Goal: Task Accomplishment & Management: Complete application form

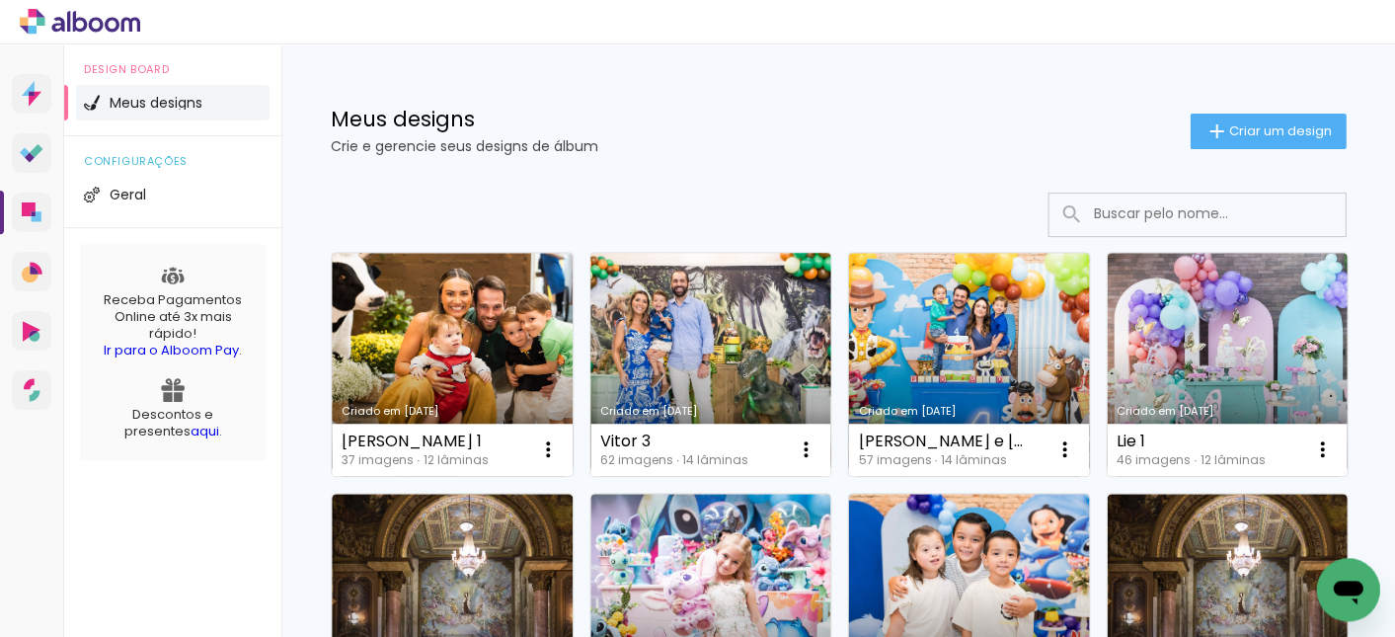
click at [712, 305] on link "Criado em [DATE]" at bounding box center [710, 364] width 241 height 223
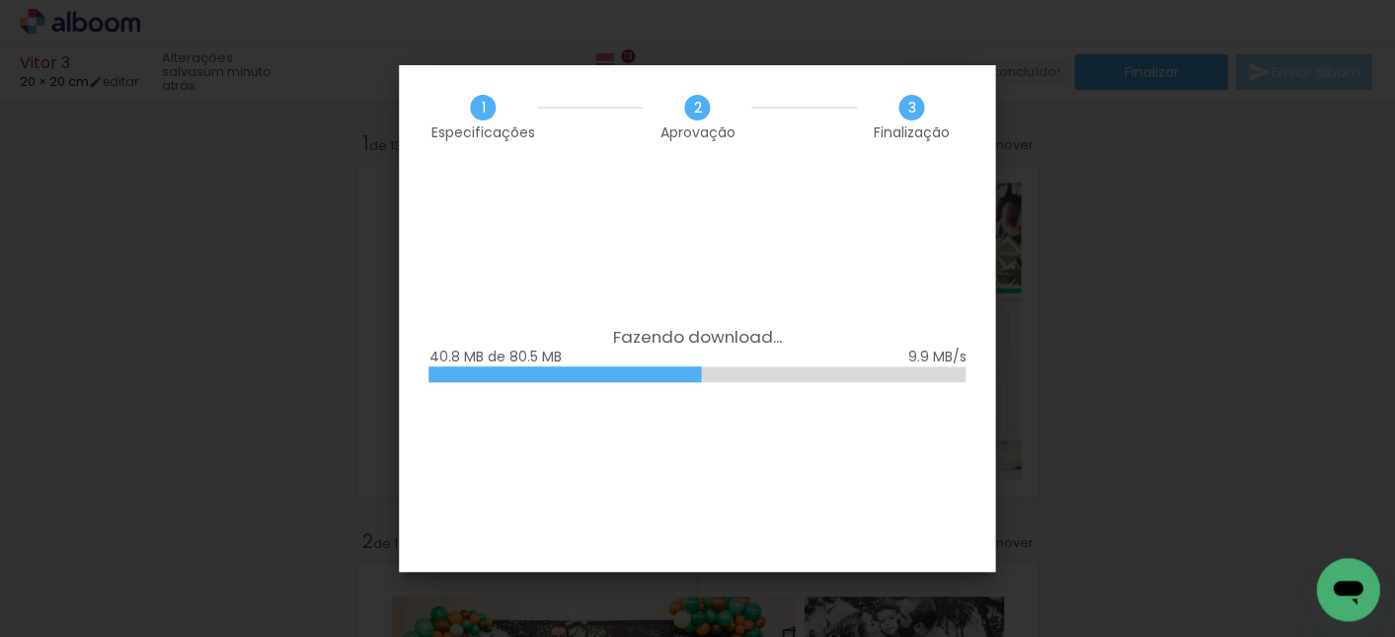
scroll to position [4785, 0]
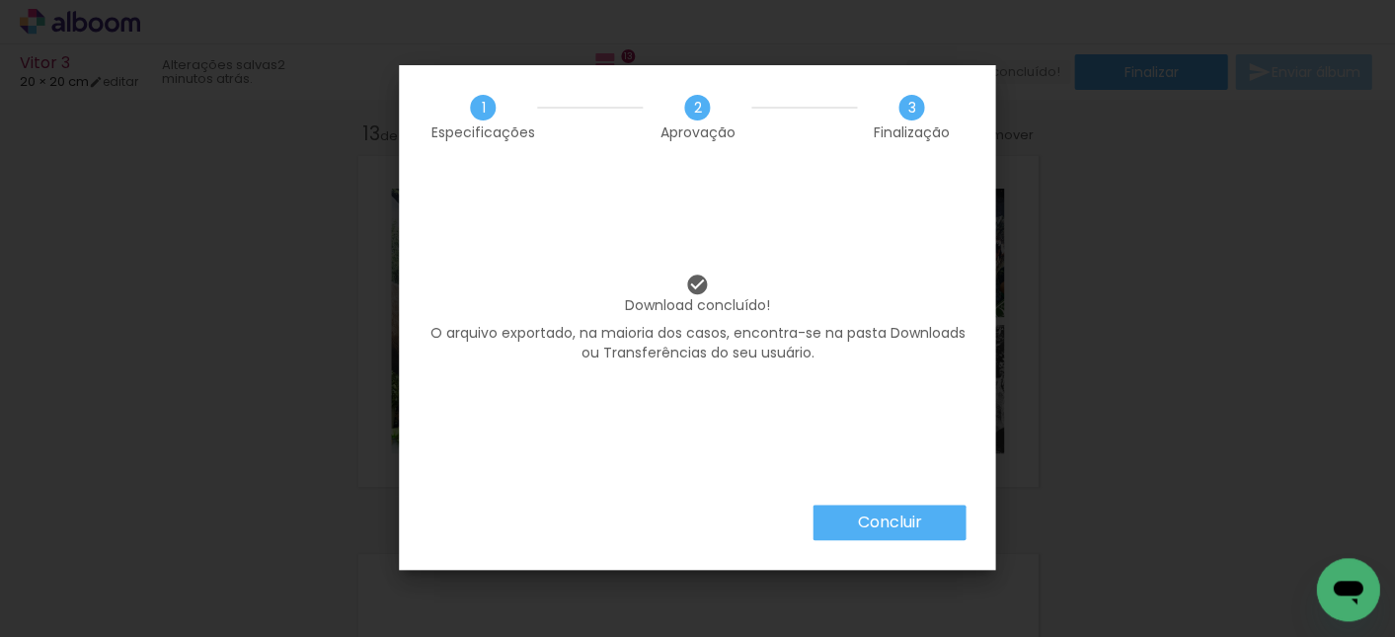
click at [0, 0] on slot "Concluir" at bounding box center [0, 0] width 0 height 0
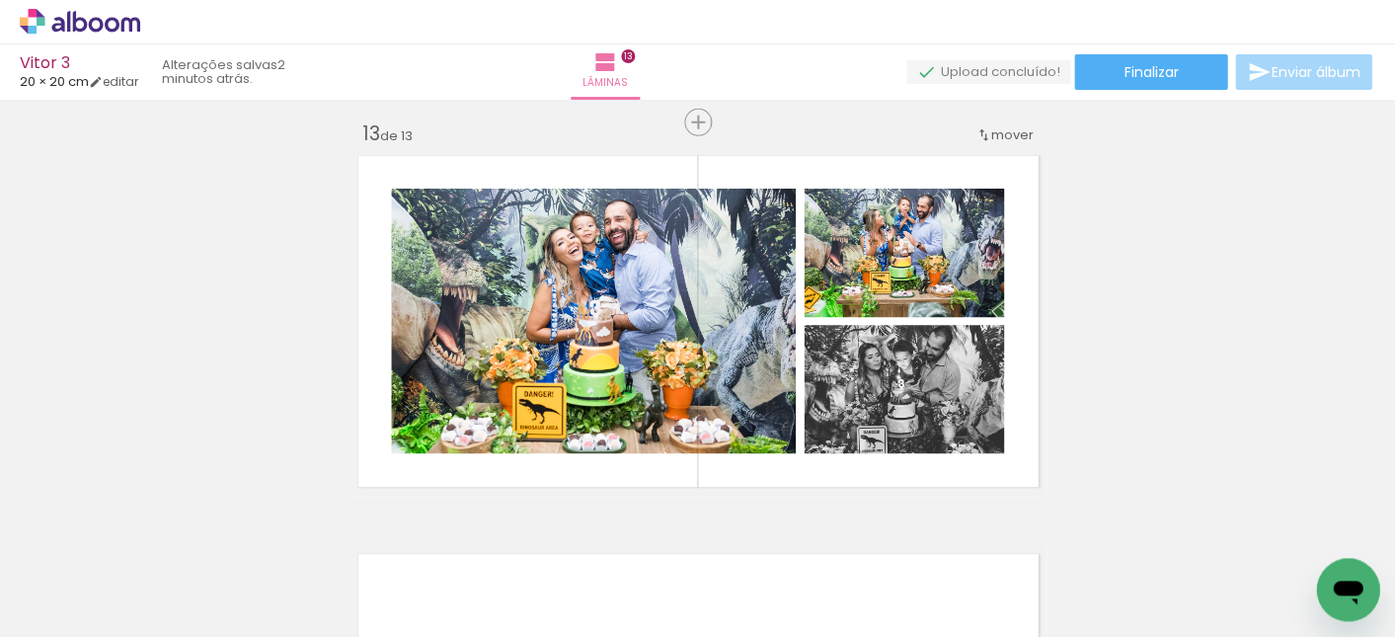
click at [97, 20] on icon at bounding box center [96, 24] width 15 height 15
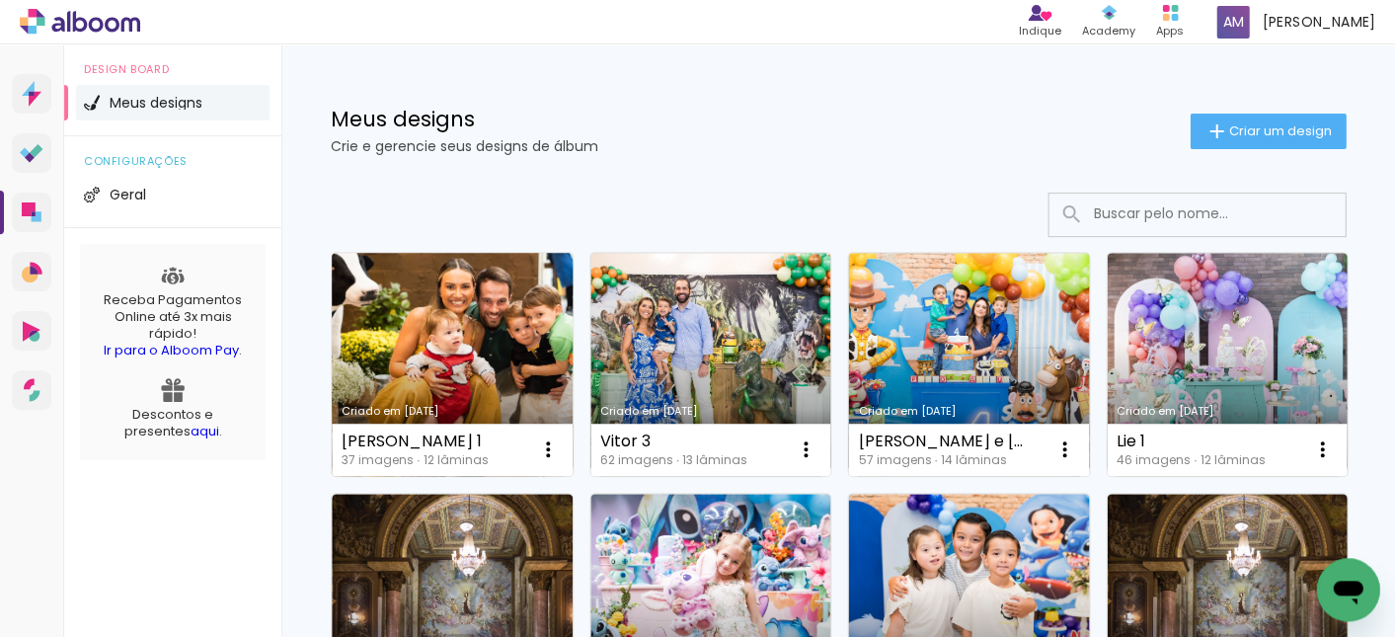
click at [491, 347] on link "Criado em [DATE]" at bounding box center [452, 364] width 241 height 223
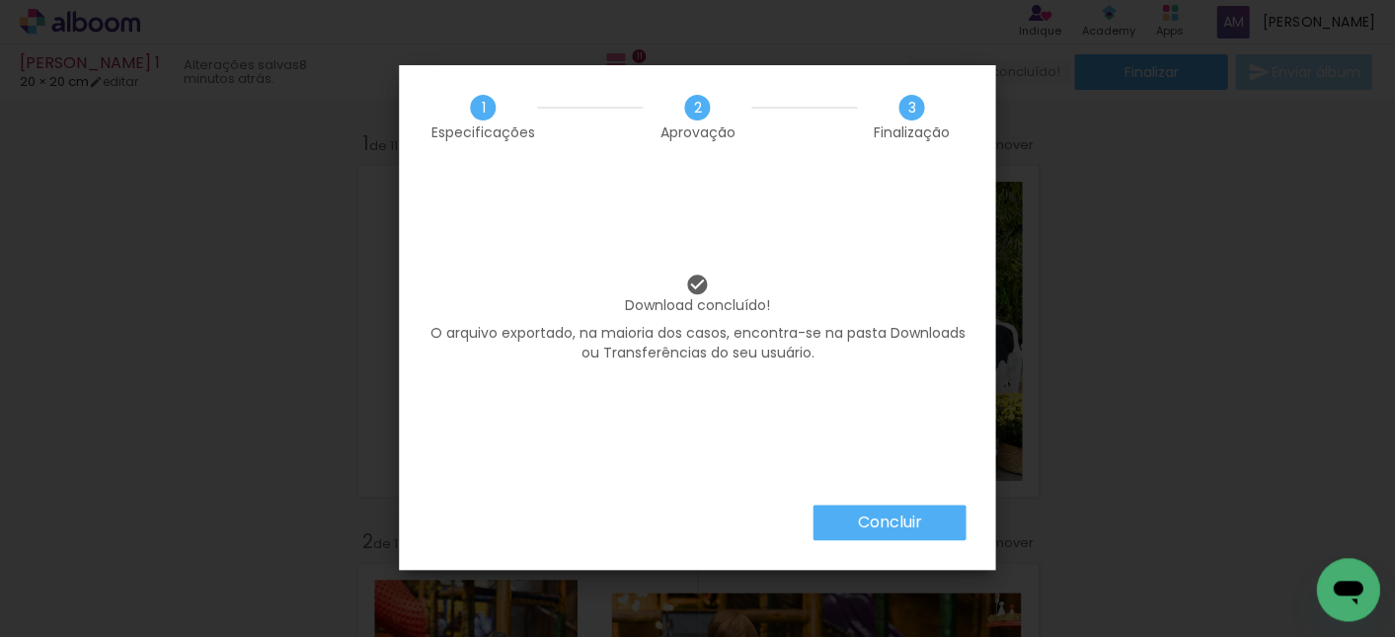
scroll to position [4213, 0]
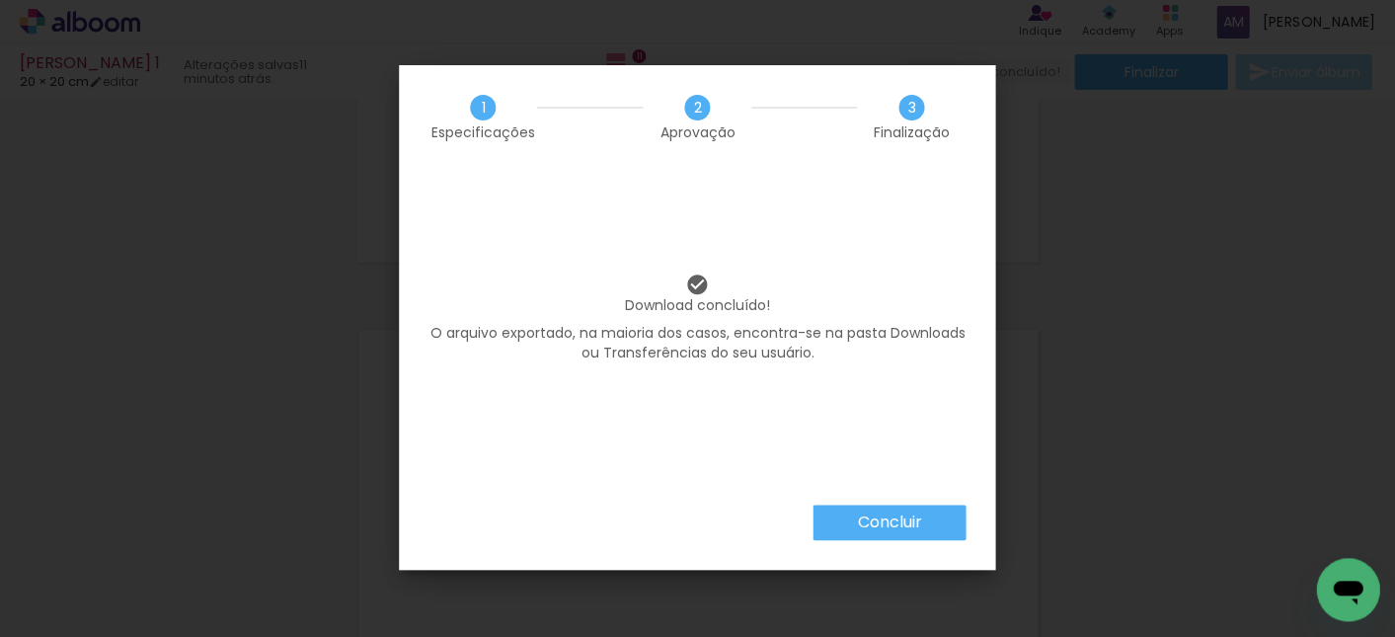
click at [842, 530] on paper-button "Concluir" at bounding box center [889, 523] width 153 height 36
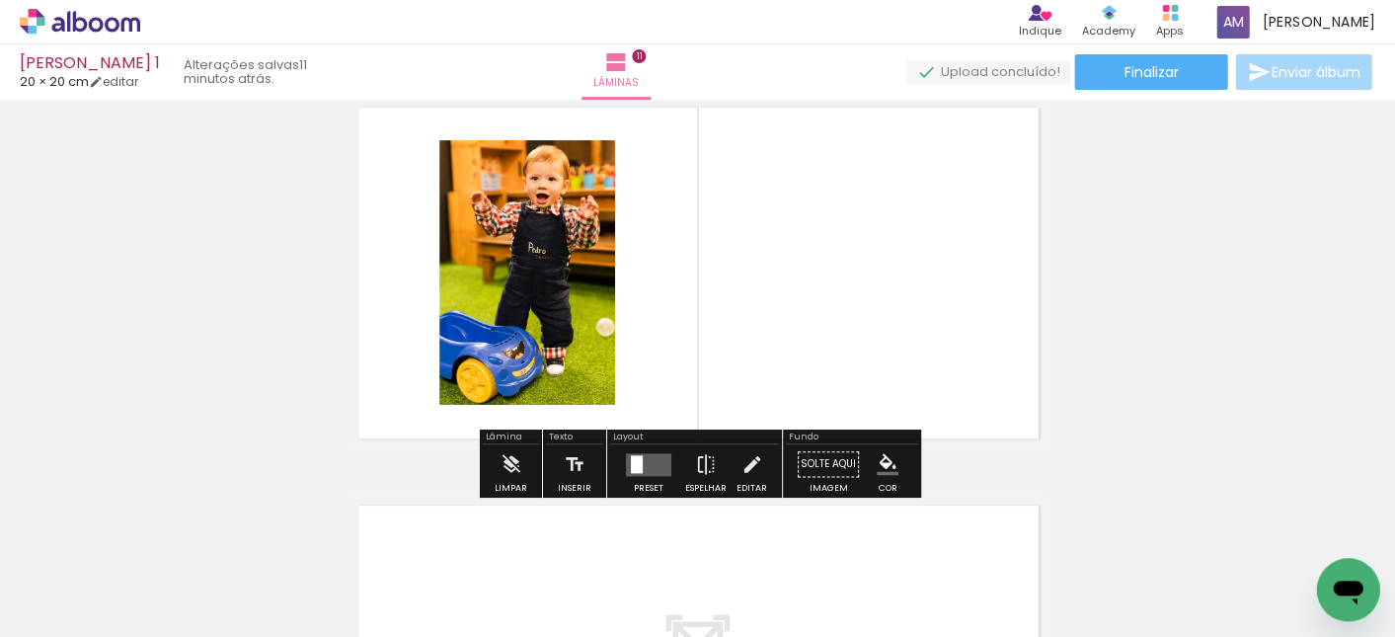
scroll to position [4029, 0]
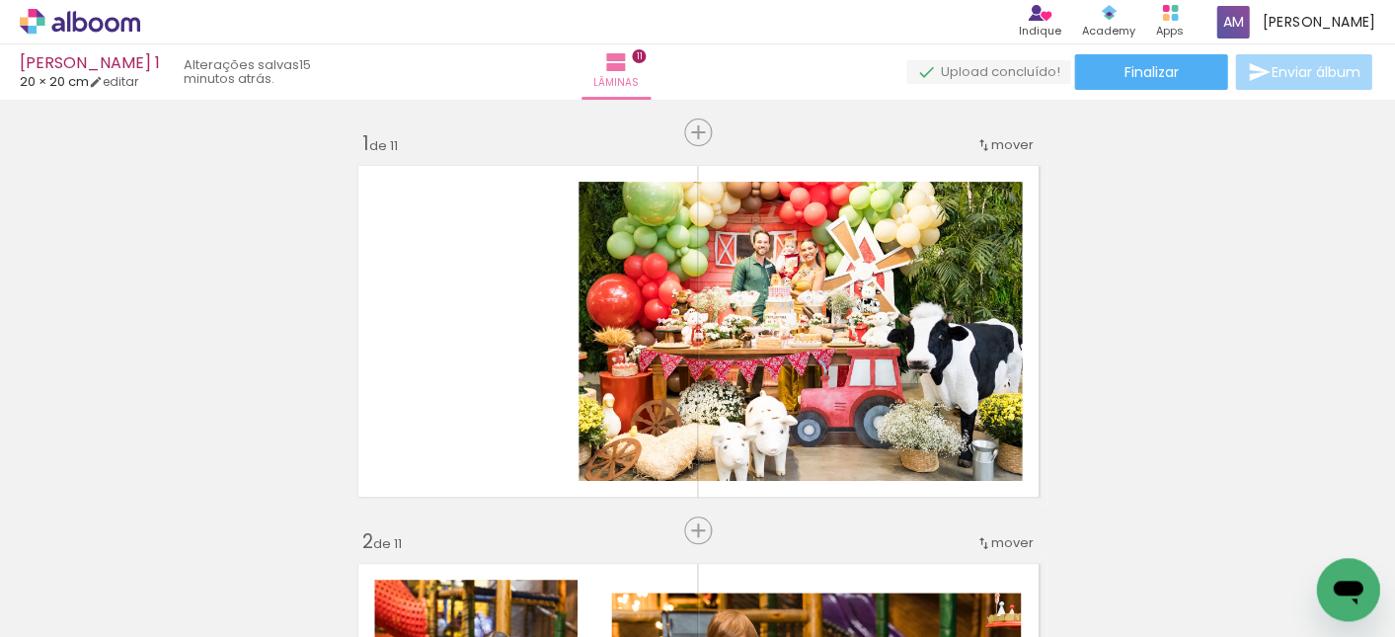
scroll to position [4029, 0]
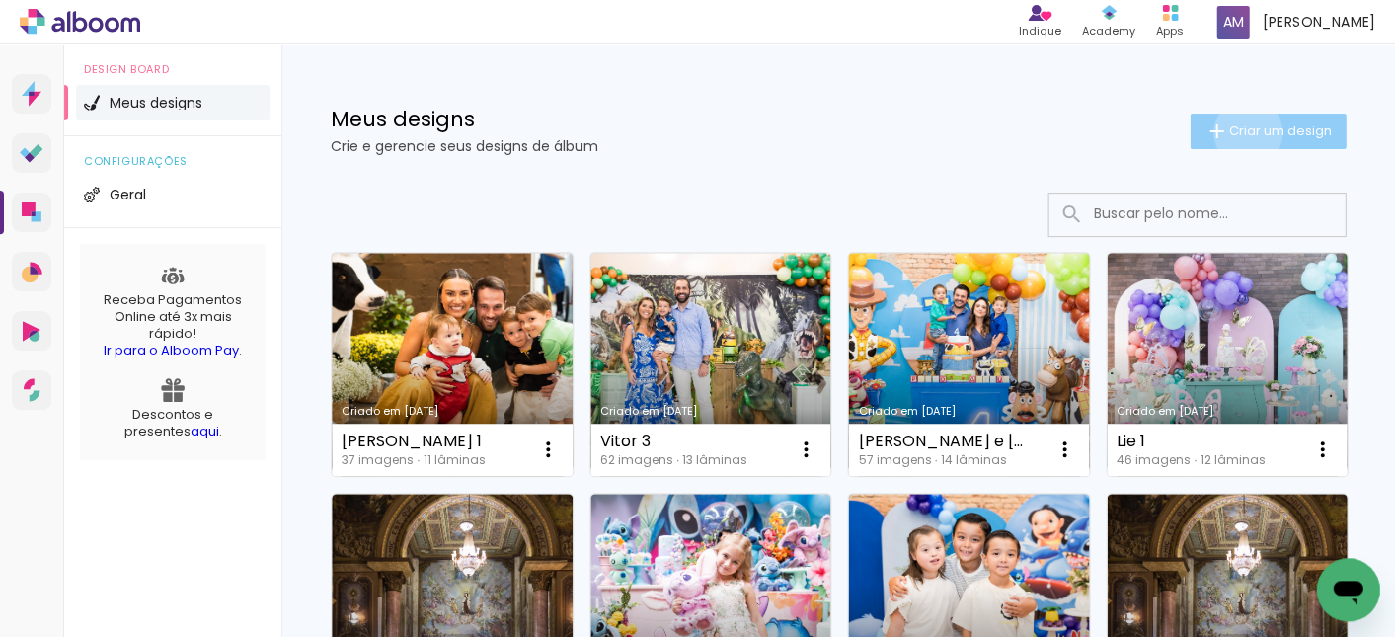
click at [1243, 132] on span "Criar um design" at bounding box center [1279, 130] width 103 height 13
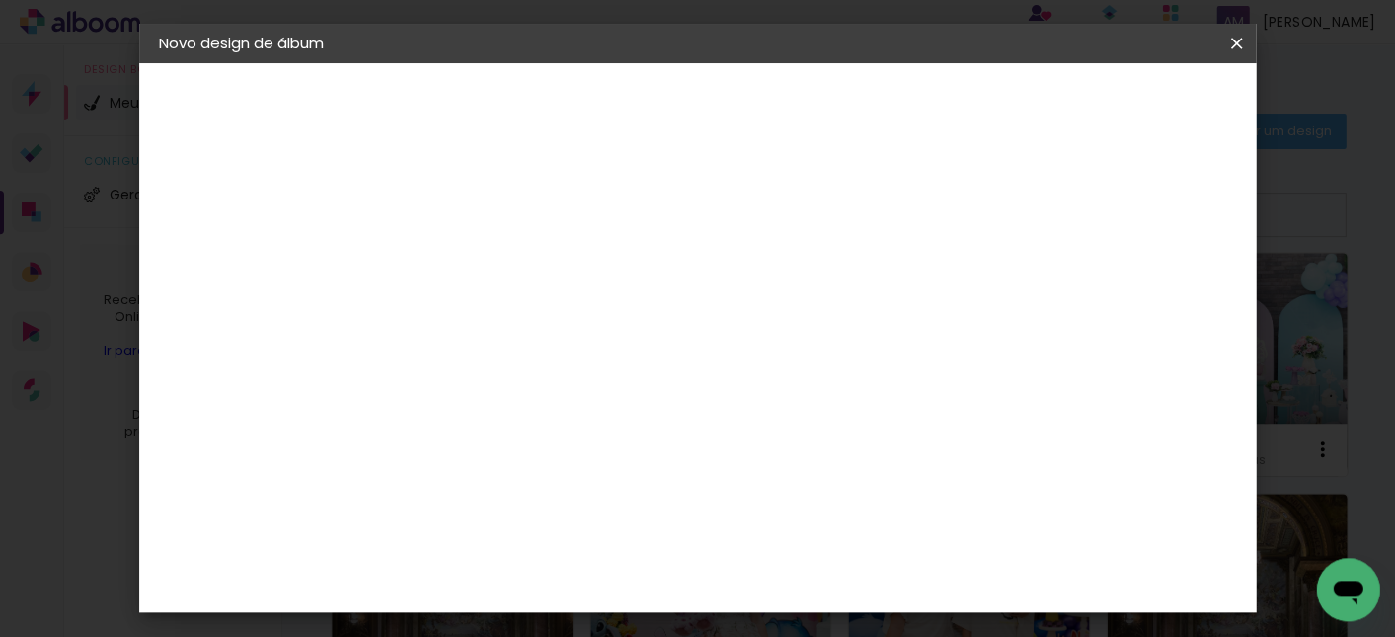
click at [0, 0] on div at bounding box center [0, 0] width 0 height 0
type input "Isabela 15"
type paper-input "Isabela 15"
click at [0, 0] on slot "Avançar" at bounding box center [0, 0] width 0 height 0
click at [0, 0] on slot "Tamanho Livre" at bounding box center [0, 0] width 0 height 0
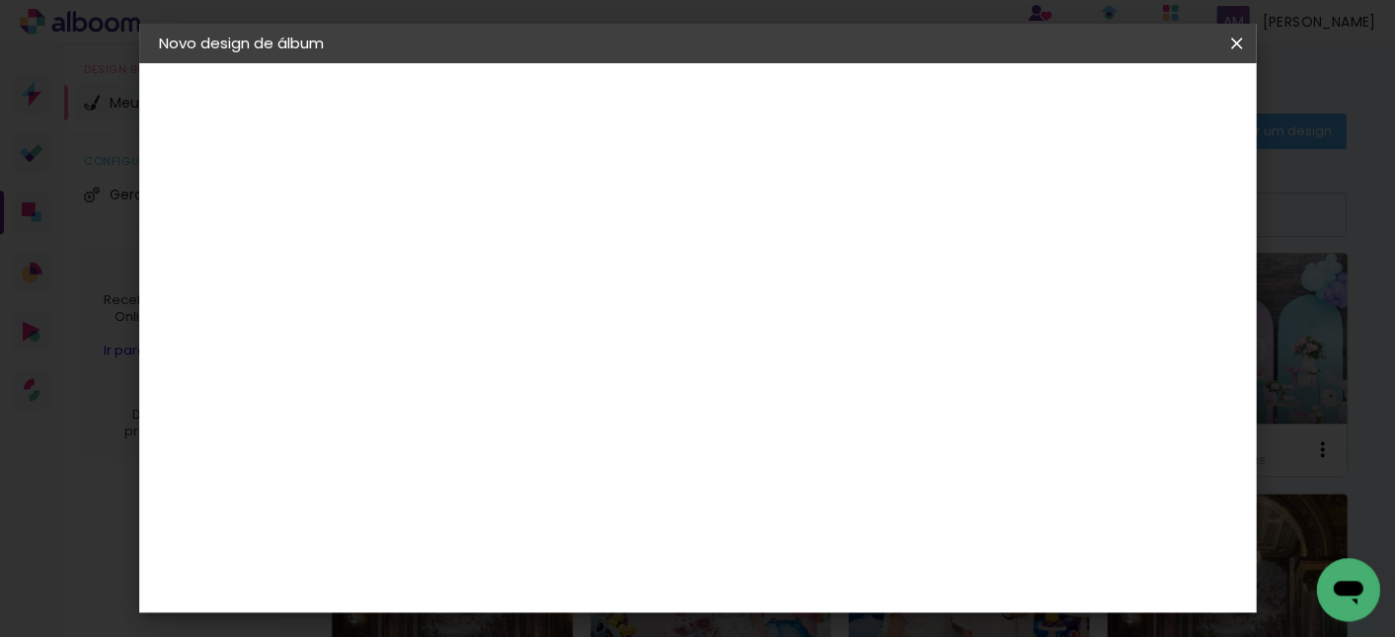
click at [0, 0] on slot "Avançar" at bounding box center [0, 0] width 0 height 0
type input "3"
type paper-input "3"
click at [492, 223] on input "3" at bounding box center [468, 226] width 68 height 25
type input "4"
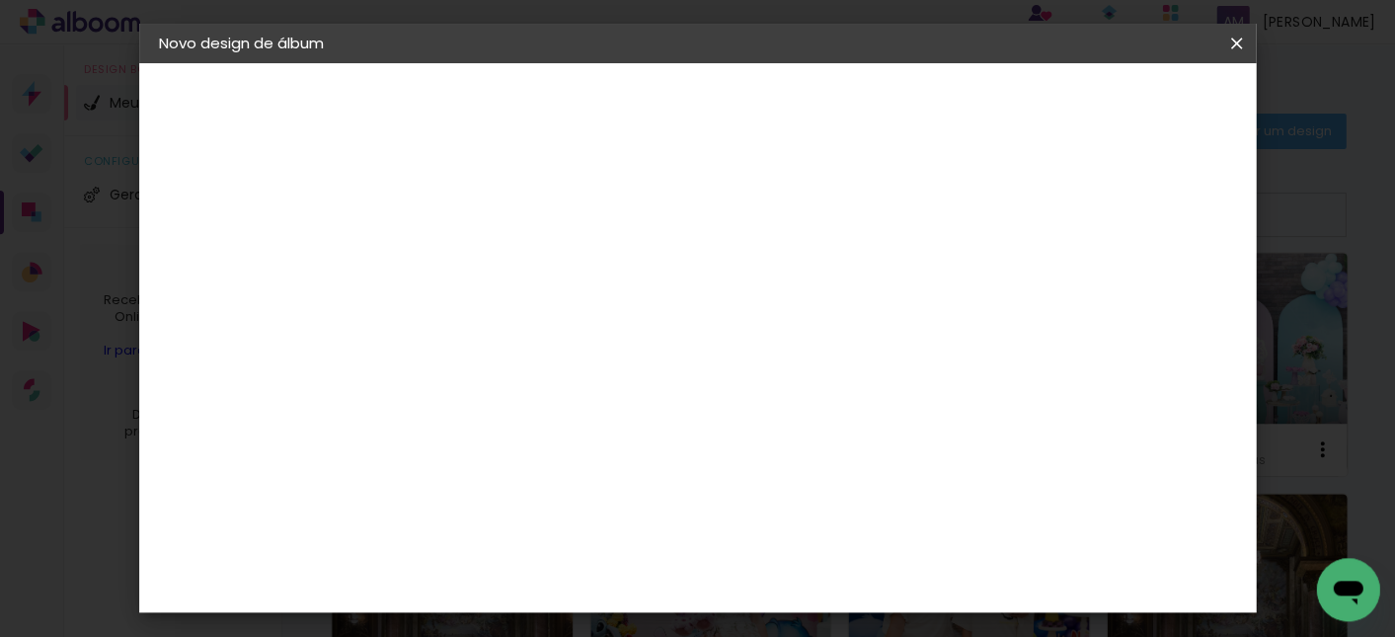
type paper-input "4"
click at [492, 223] on input "4" at bounding box center [468, 226] width 68 height 25
type input "5"
type paper-input "5"
click at [492, 223] on input "5" at bounding box center [468, 226] width 68 height 25
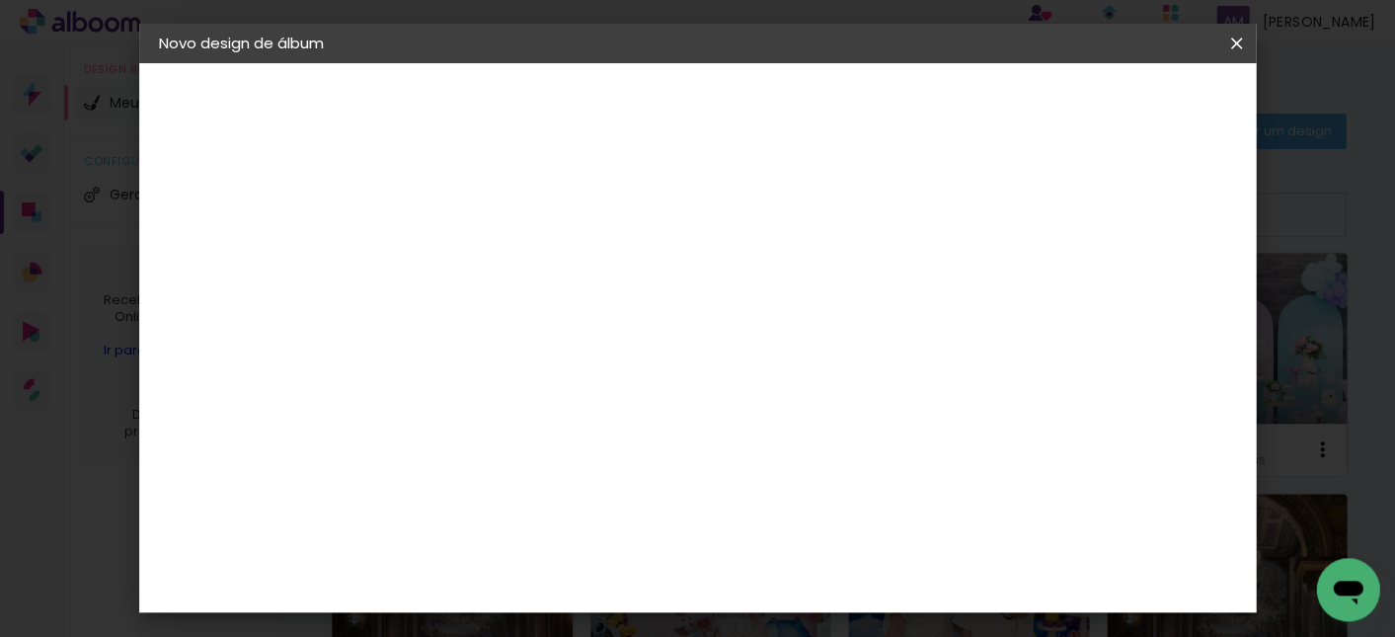
scroll to position [110, 0]
click at [443, 410] on input "30" at bounding box center [419, 413] width 51 height 30
type input "3"
type input "25"
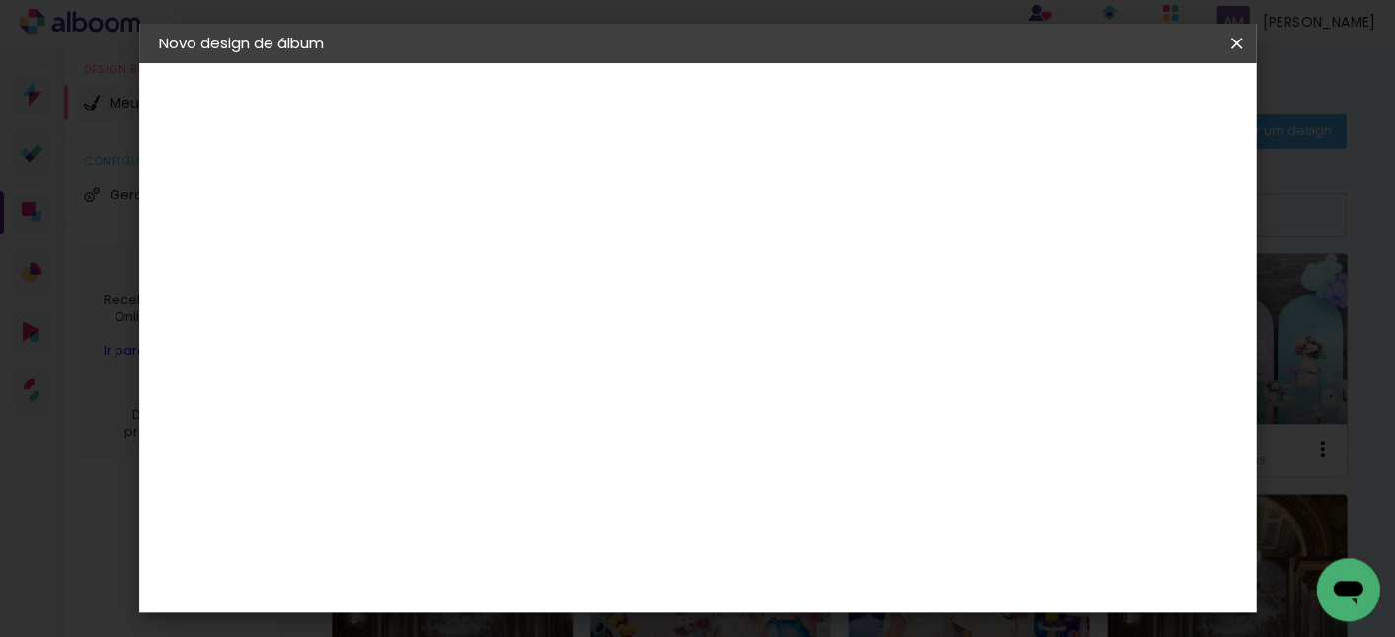
type paper-input "25"
click at [839, 578] on div "cm" at bounding box center [851, 579] width 24 height 30
type input "6"
type input "25"
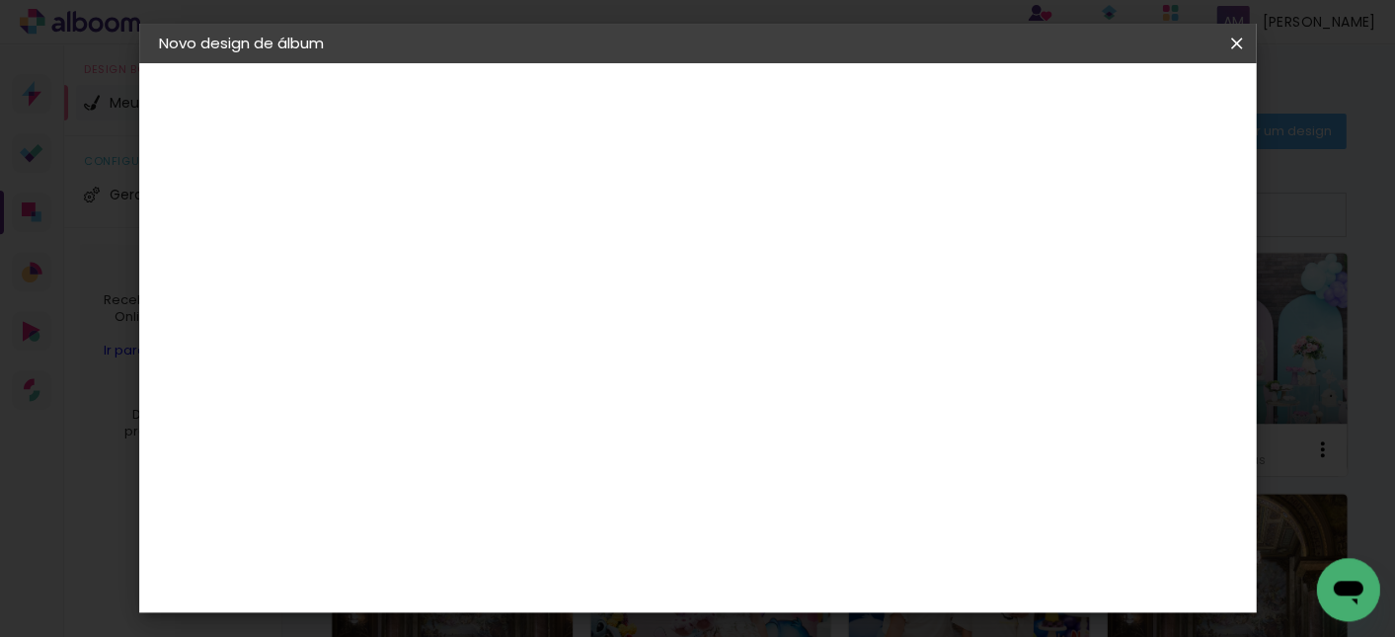
type paper-input "25"
click at [817, 102] on span "Iniciar design" at bounding box center [793, 112] width 45 height 28
